Goal: Information Seeking & Learning: Learn about a topic

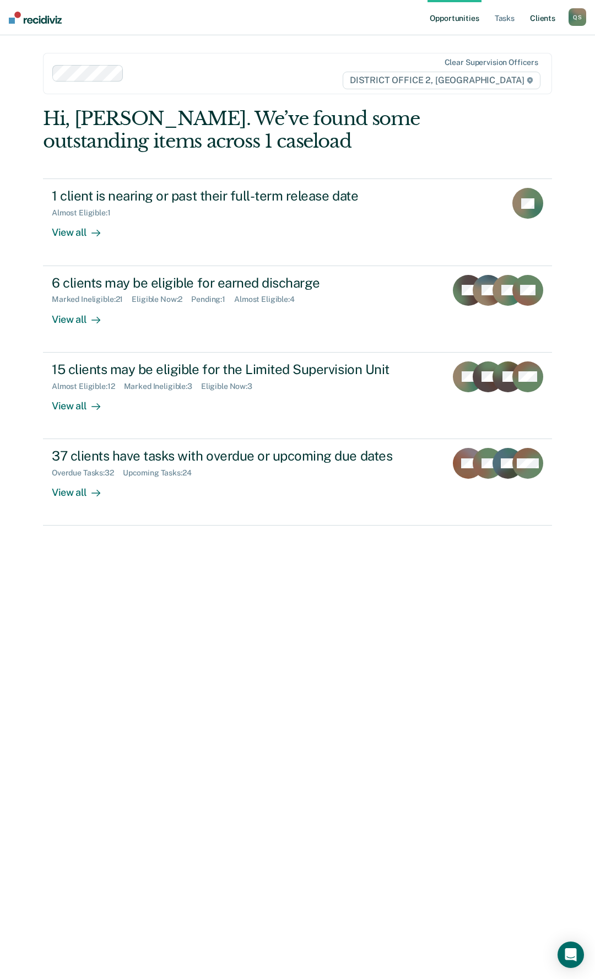
click at [541, 16] on link "Client s" at bounding box center [543, 17] width 30 height 35
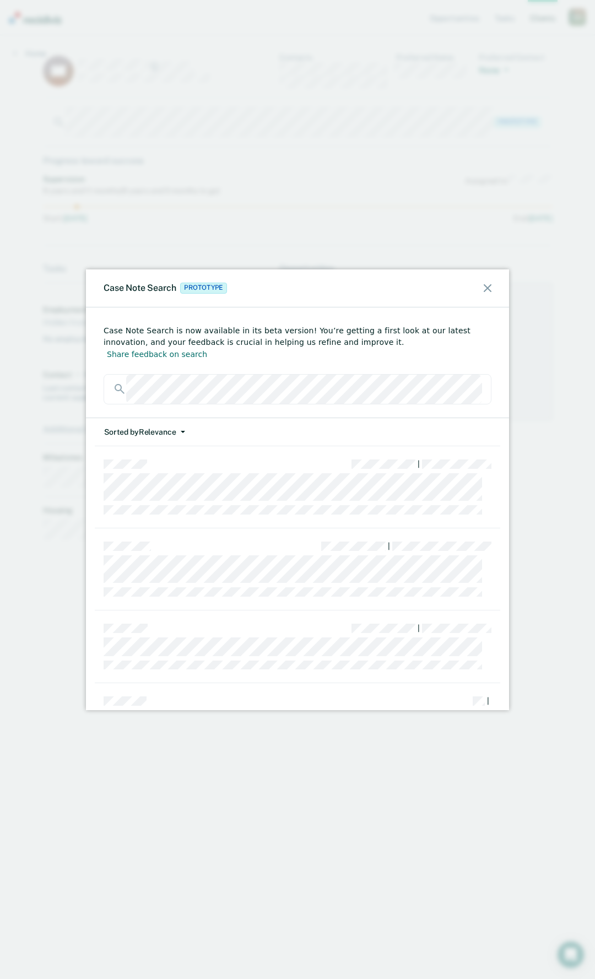
click at [181, 431] on icon "button" at bounding box center [183, 432] width 4 height 2
click at [128, 465] on button "Date" at bounding box center [157, 474] width 106 height 18
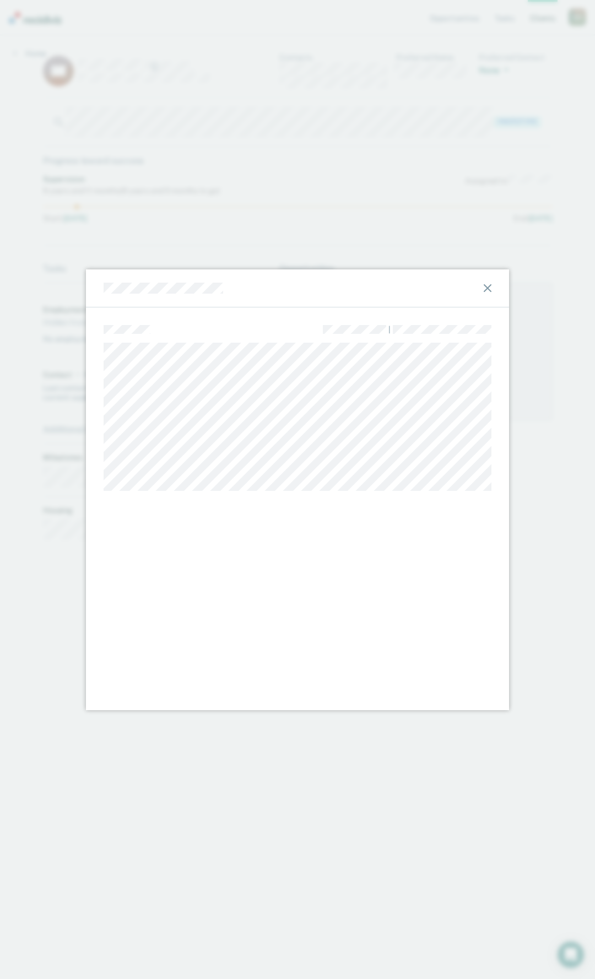
click at [485, 287] on icon at bounding box center [488, 288] width 8 height 8
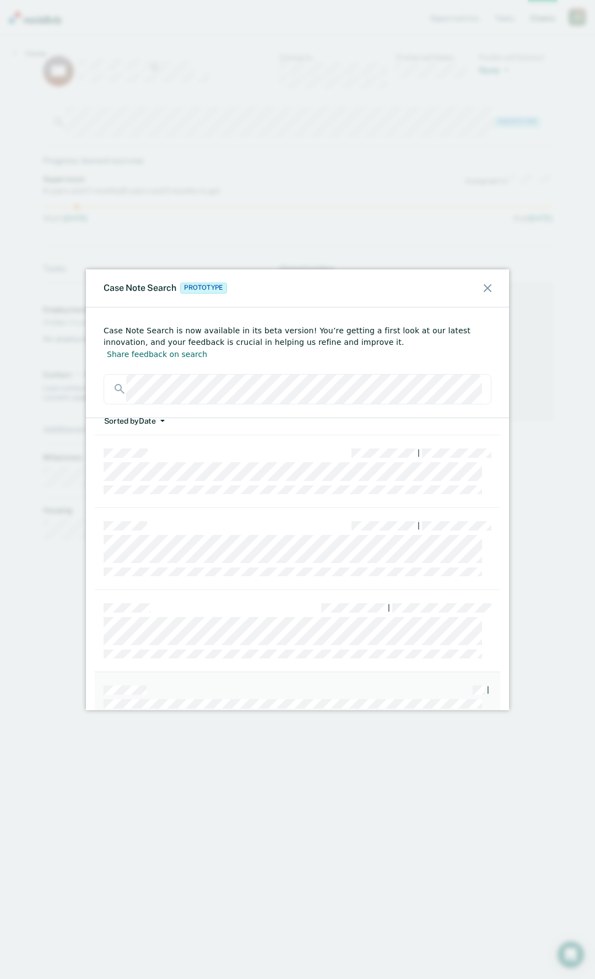
scroll to position [0, 0]
click at [490, 286] on icon at bounding box center [488, 288] width 8 height 8
